Goal: Information Seeking & Learning: Learn about a topic

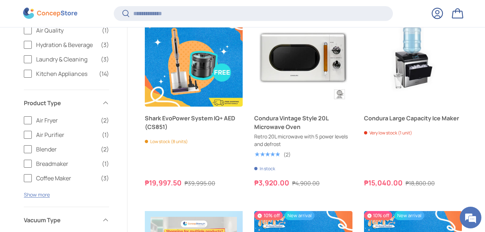
scroll to position [504, 0]
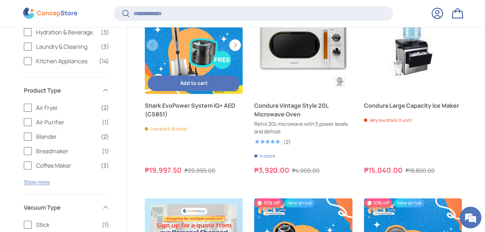
drag, startPoint x: 443, startPoint y: 75, endPoint x: 197, endPoint y: 154, distance: 258.5
click at [197, 118] on link "Shark EvoPower System IQ+ AED (CS851)" at bounding box center [194, 109] width 98 height 17
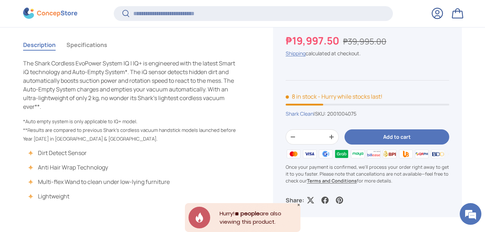
scroll to position [324, 0]
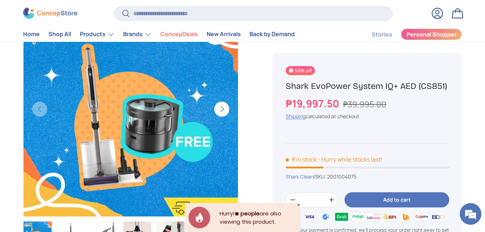
scroll to position [0, 0]
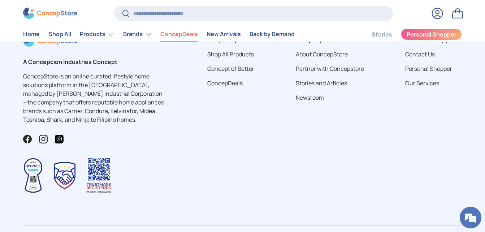
scroll to position [2083, 0]
click at [448, 149] on div "Customer Support Contact Us Personal Shopper Our Services" at bounding box center [434, 121] width 80 height 170
